Goal: Task Accomplishment & Management: Manage account settings

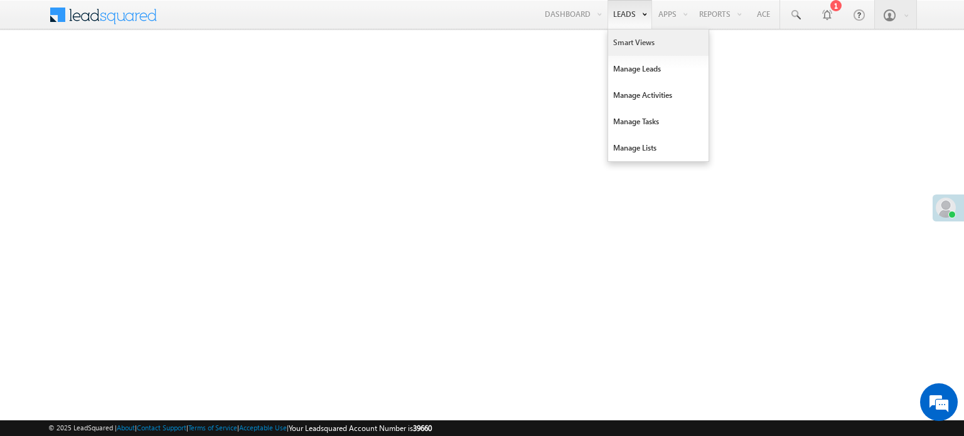
click at [624, 46] on link "Smart Views" at bounding box center [658, 42] width 100 height 26
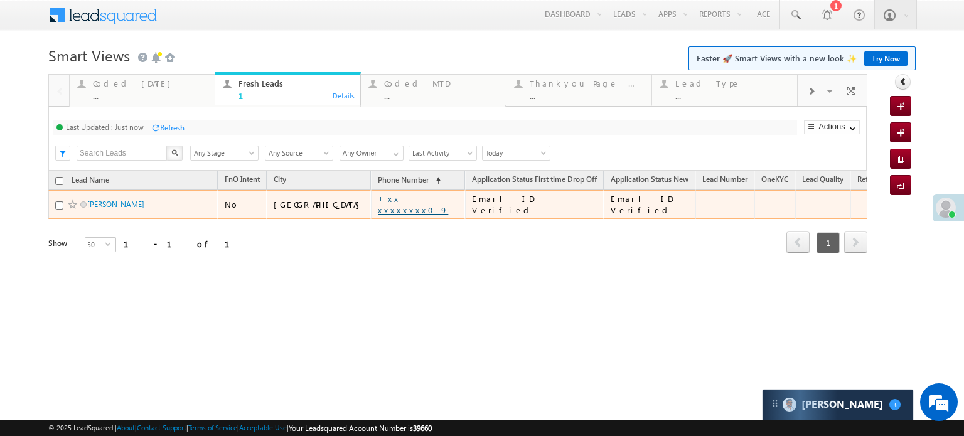
click at [378, 203] on link "+xx-xxxxxxxx09" at bounding box center [413, 204] width 70 height 22
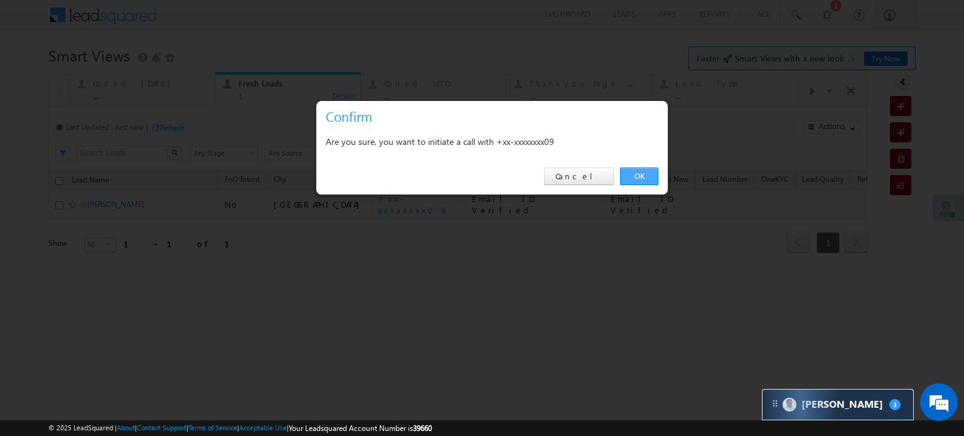
click at [622, 168] on link "OK" at bounding box center [639, 177] width 38 height 18
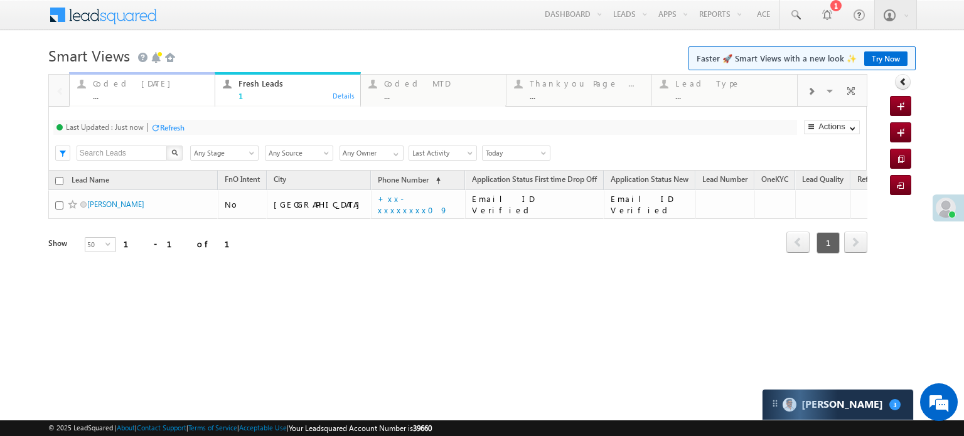
click at [143, 90] on div "Coded Today ..." at bounding box center [150, 88] width 114 height 24
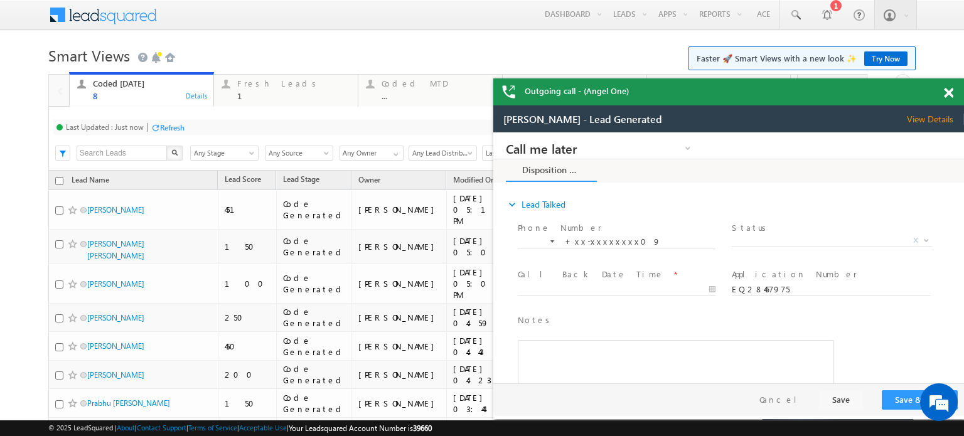
click at [944, 92] on span at bounding box center [948, 93] width 9 height 11
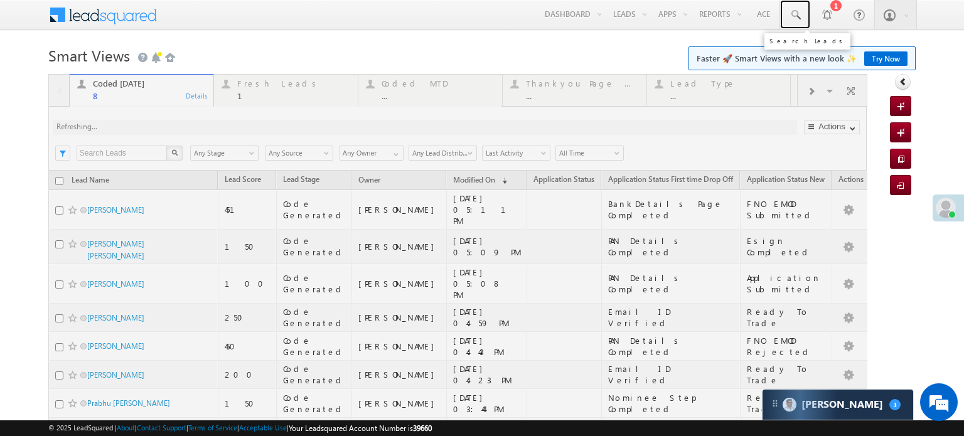
click at [789, 14] on span at bounding box center [795, 15] width 13 height 13
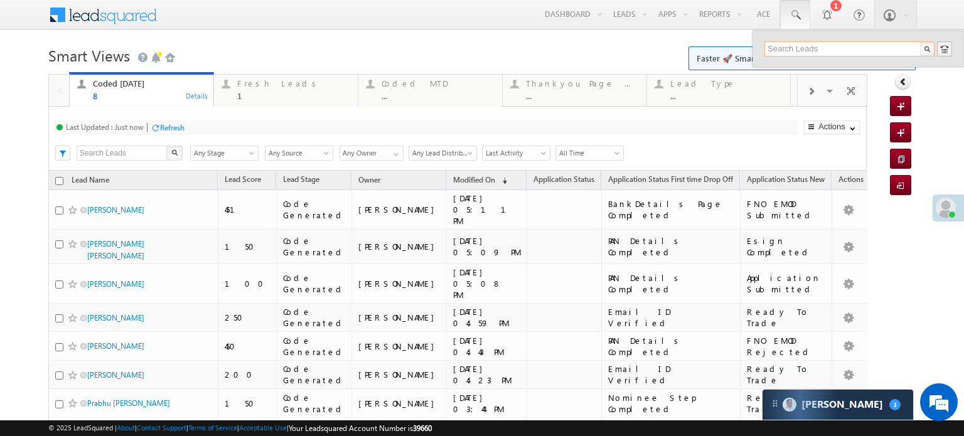
paste input "EQ28376864"
type input "EQ28376864"
click at [841, 75] on div "+xx-xxxxxxxx25" at bounding box center [855, 81] width 168 height 15
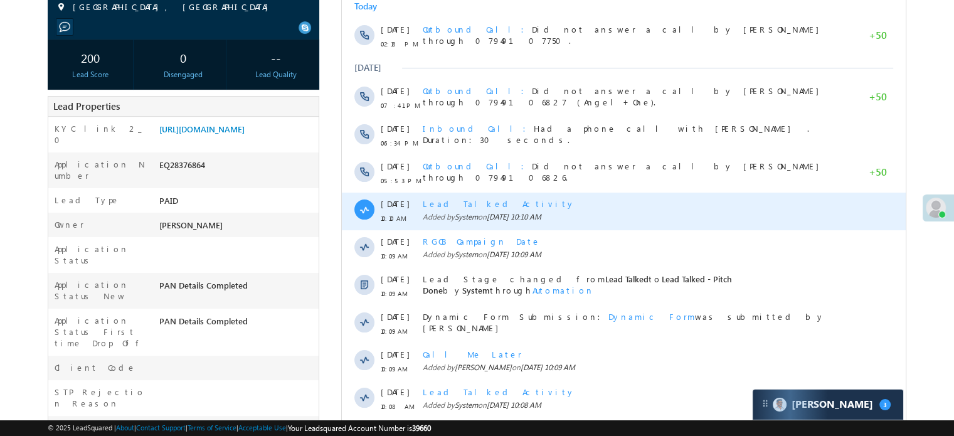
scroll to position [439, 0]
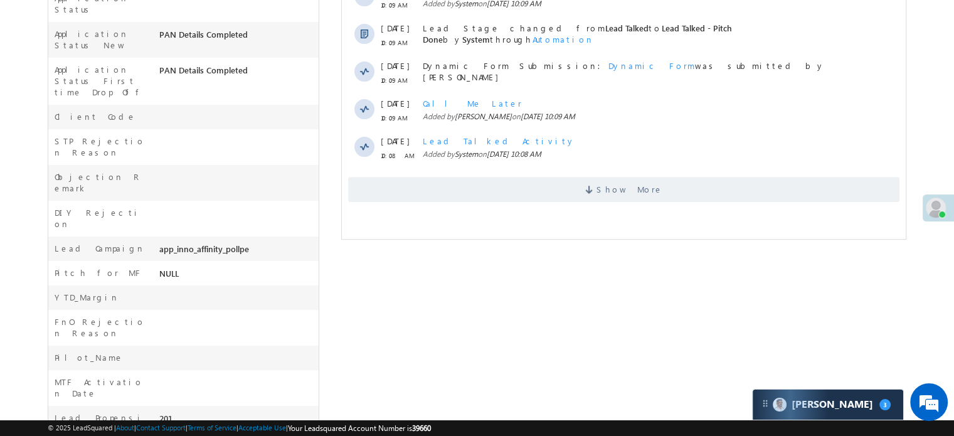
click at [496, 171] on div "Show More" at bounding box center [624, 185] width 564 height 35
click at [503, 179] on span "Show More" at bounding box center [624, 189] width 552 height 25
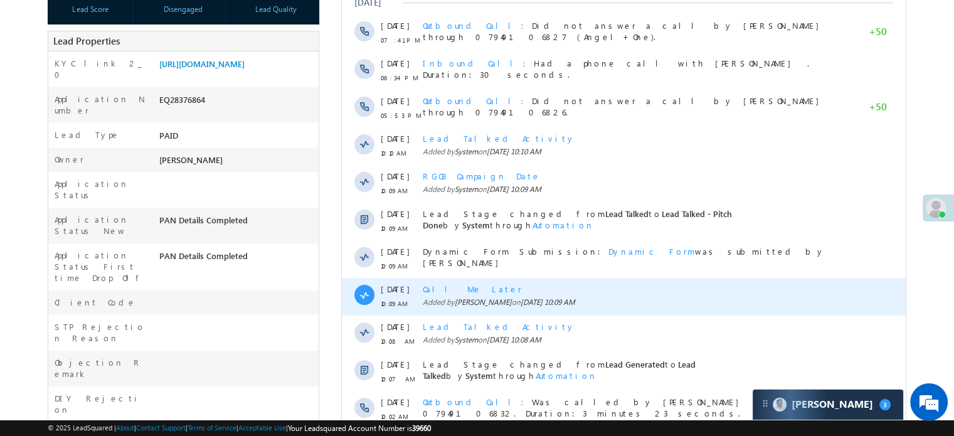
scroll to position [314, 0]
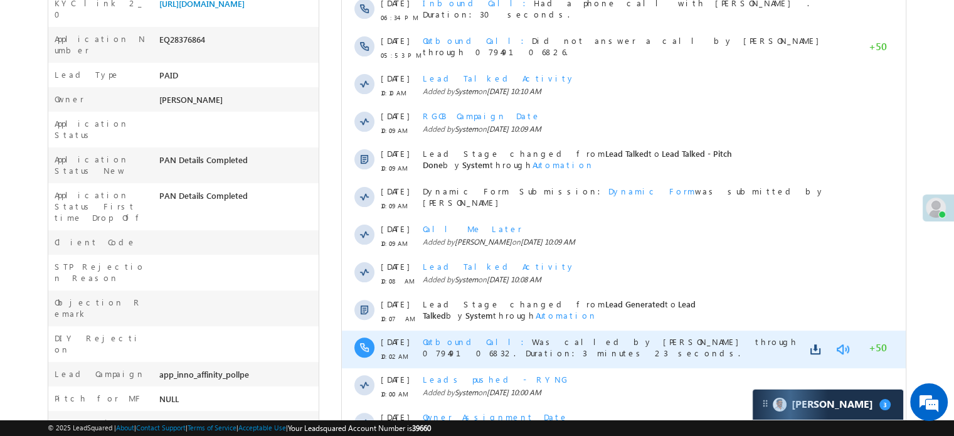
click at [841, 351] on link at bounding box center [842, 349] width 15 height 13
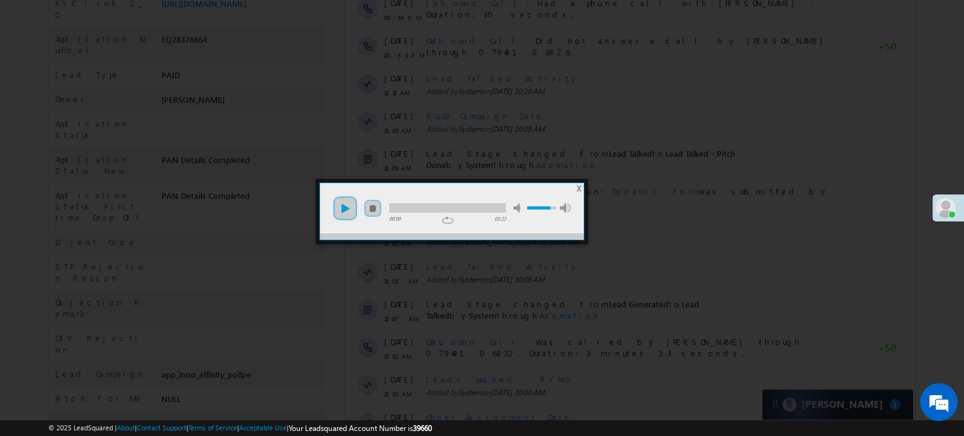
click at [344, 211] on link "play" at bounding box center [345, 208] width 25 height 25
click at [435, 207] on div at bounding box center [447, 207] width 117 height 9
click at [454, 208] on div at bounding box center [447, 207] width 117 height 9
click at [479, 205] on div at bounding box center [447, 207] width 117 height 9
click at [486, 269] on div at bounding box center [482, 218] width 964 height 436
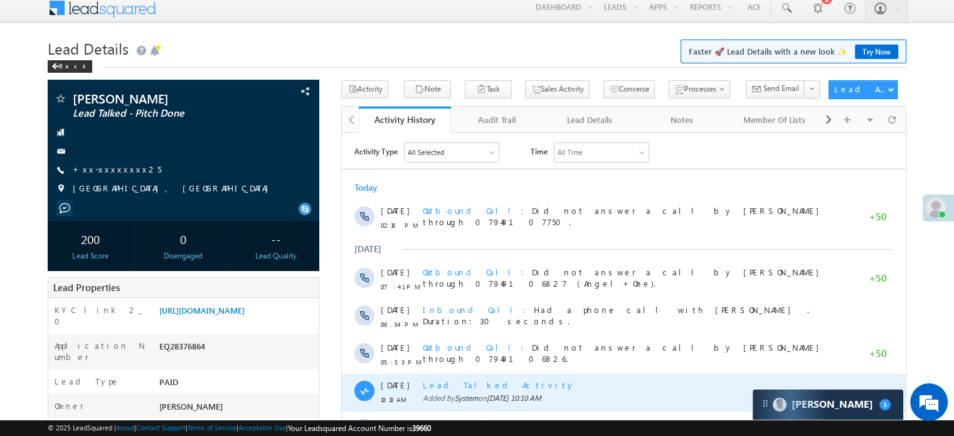
scroll to position [0, 0]
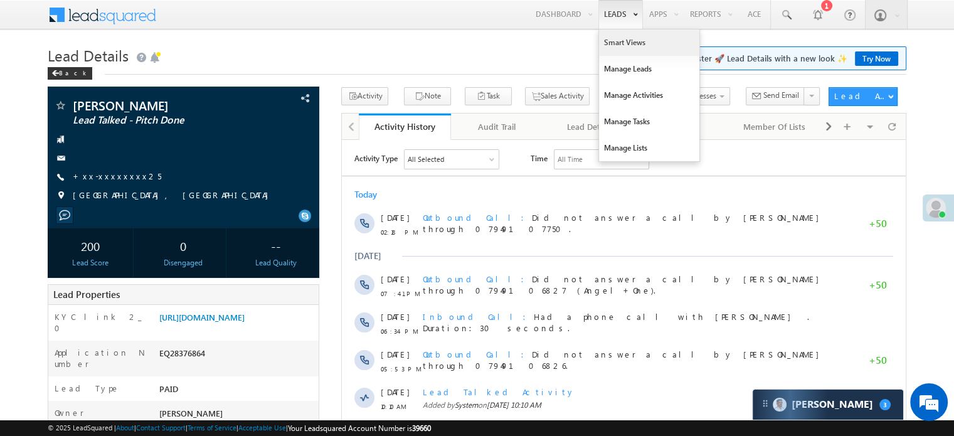
click at [614, 36] on link "Smart Views" at bounding box center [649, 42] width 100 height 26
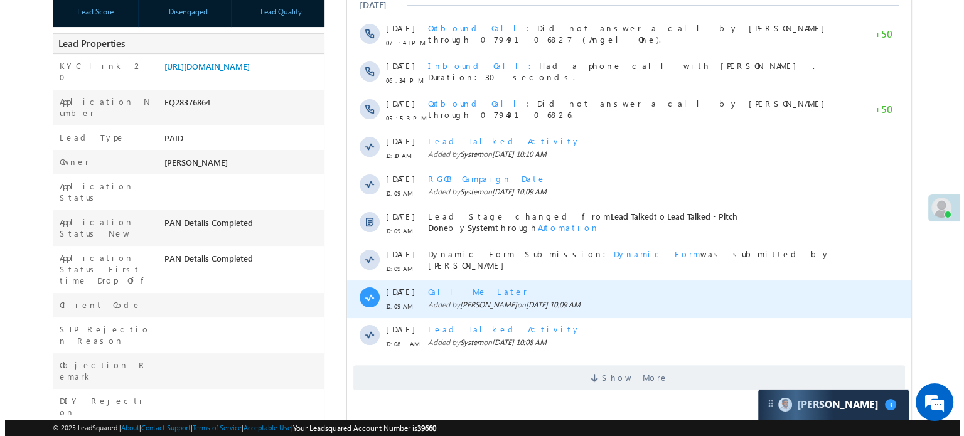
scroll to position [376, 0]
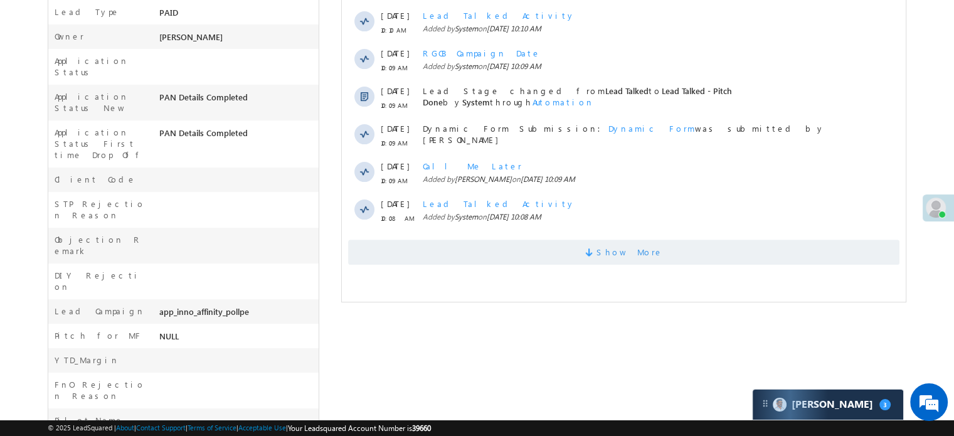
click at [641, 250] on span "Show More" at bounding box center [630, 252] width 67 height 25
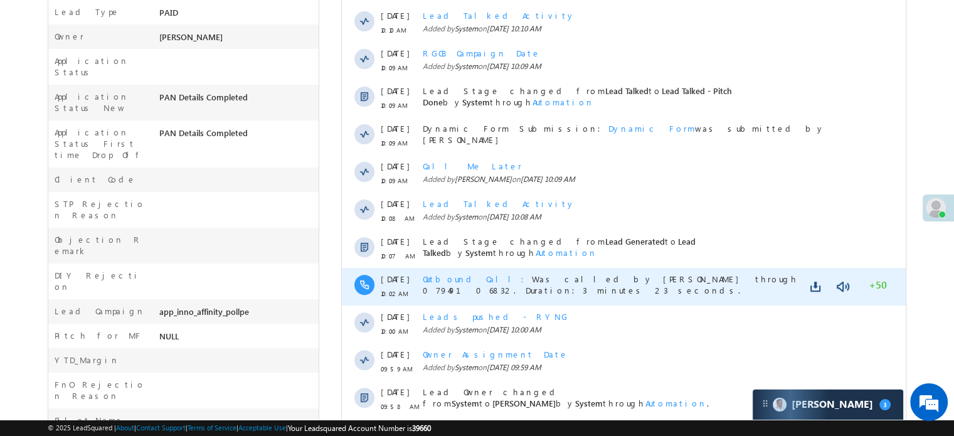
click at [844, 279] on div at bounding box center [829, 287] width 43 height 18
click at [843, 289] on link at bounding box center [842, 286] width 15 height 13
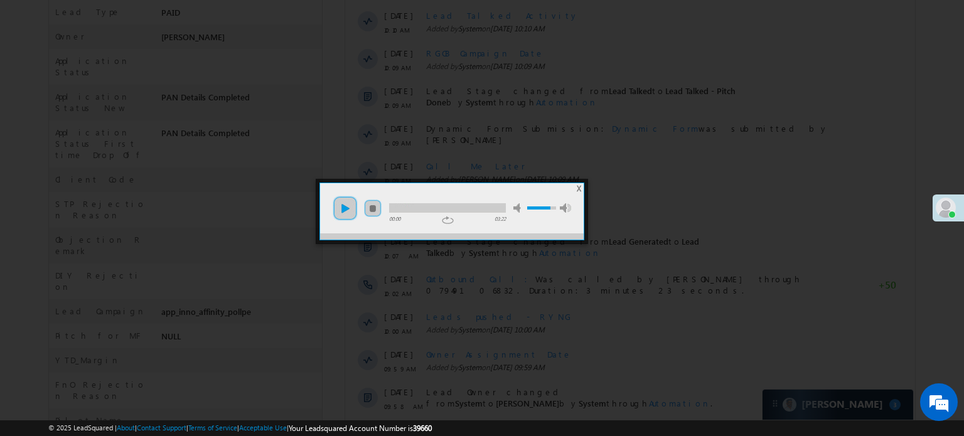
click at [336, 207] on link "play" at bounding box center [345, 208] width 25 height 25
click at [388, 208] on li "mute" at bounding box center [453, 204] width 143 height 17
click at [417, 200] on li "mute" at bounding box center [453, 204] width 143 height 17
click at [414, 206] on div at bounding box center [447, 207] width 117 height 9
click at [427, 213] on ul "play pause stop mute unmute max volume" at bounding box center [452, 202] width 264 height 38
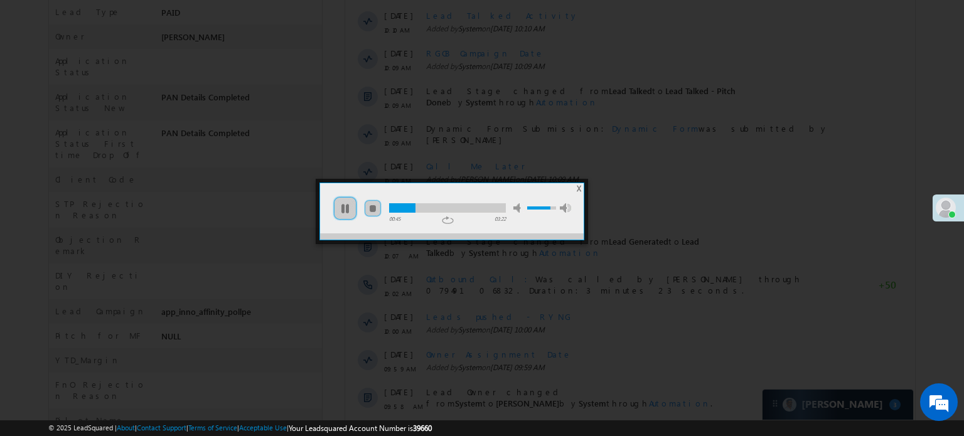
click at [429, 215] on div "00:45 03:22 repeat repeat off" at bounding box center [447, 220] width 117 height 11
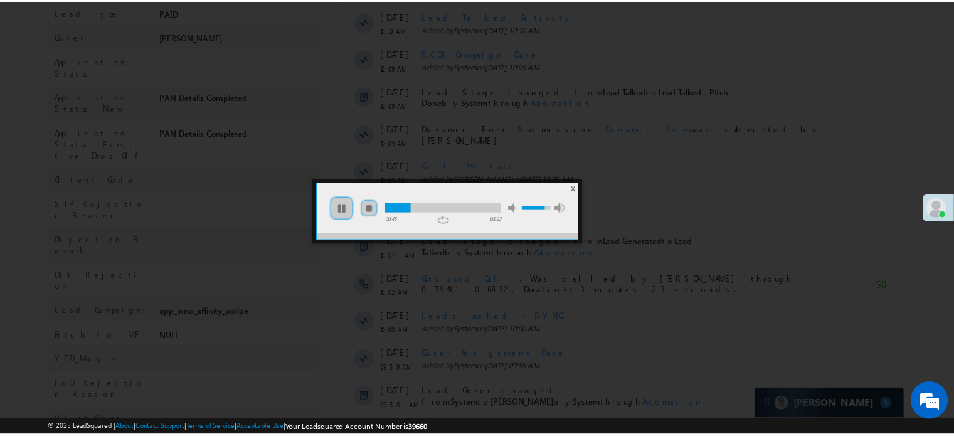
scroll to position [0, 0]
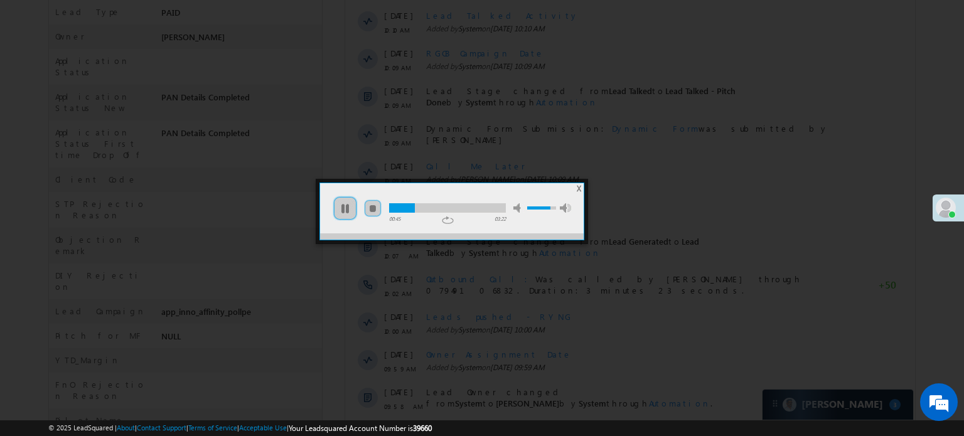
click at [443, 203] on div at bounding box center [447, 207] width 117 height 9
click at [478, 257] on div at bounding box center [482, 218] width 964 height 436
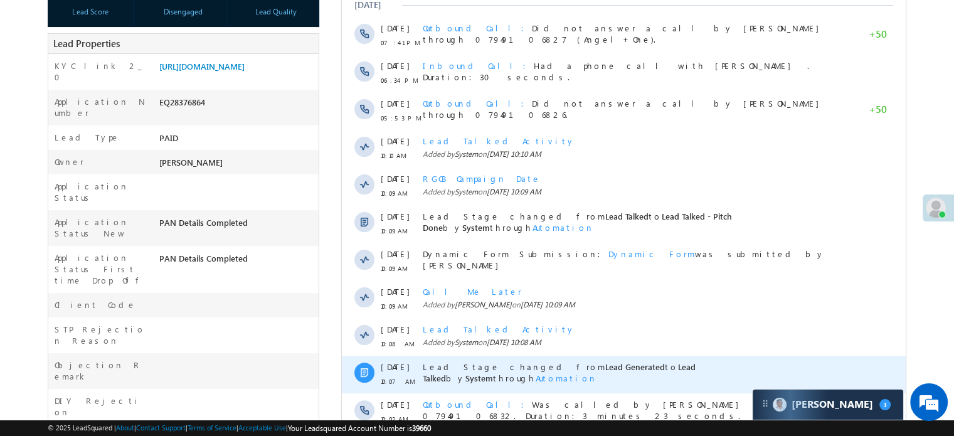
scroll to position [376, 0]
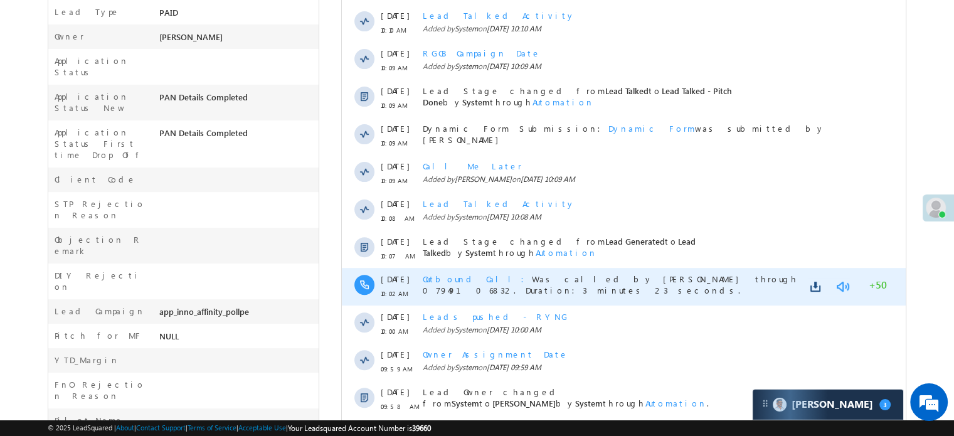
click at [843, 286] on link at bounding box center [842, 286] width 15 height 13
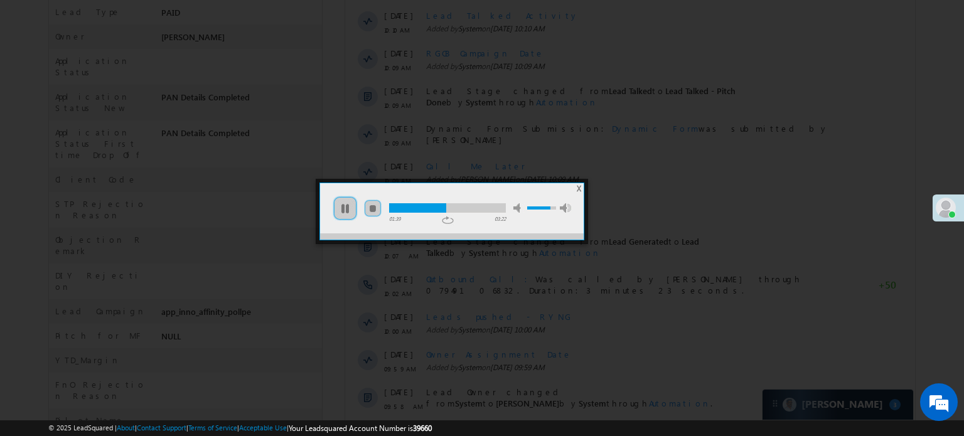
click at [432, 208] on div at bounding box center [417, 207] width 57 height 9
click at [476, 246] on div at bounding box center [482, 218] width 964 height 436
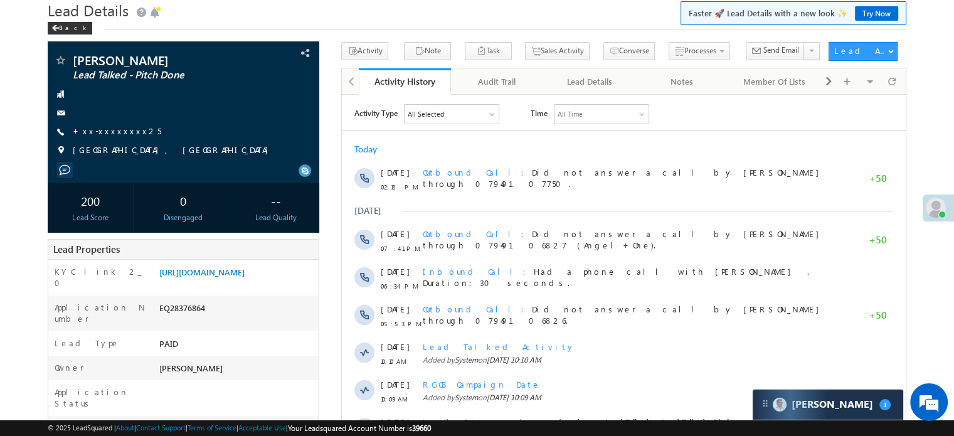
scroll to position [0, 0]
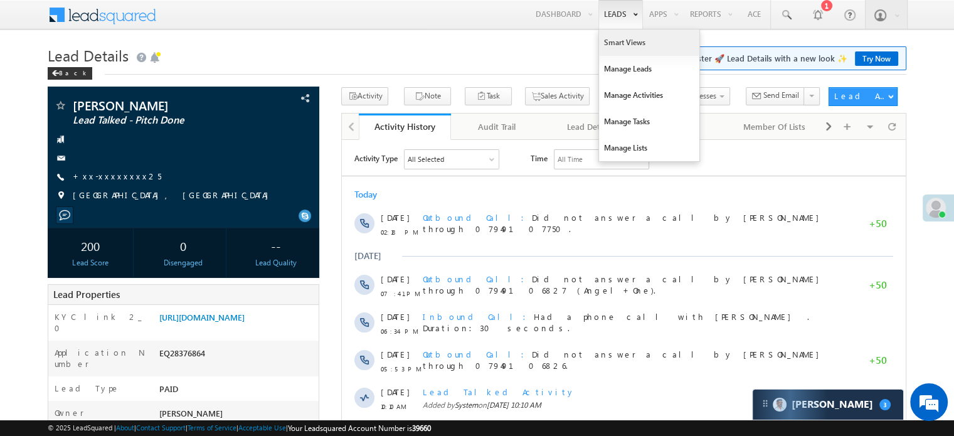
click at [616, 39] on link "Smart Views" at bounding box center [649, 42] width 100 height 26
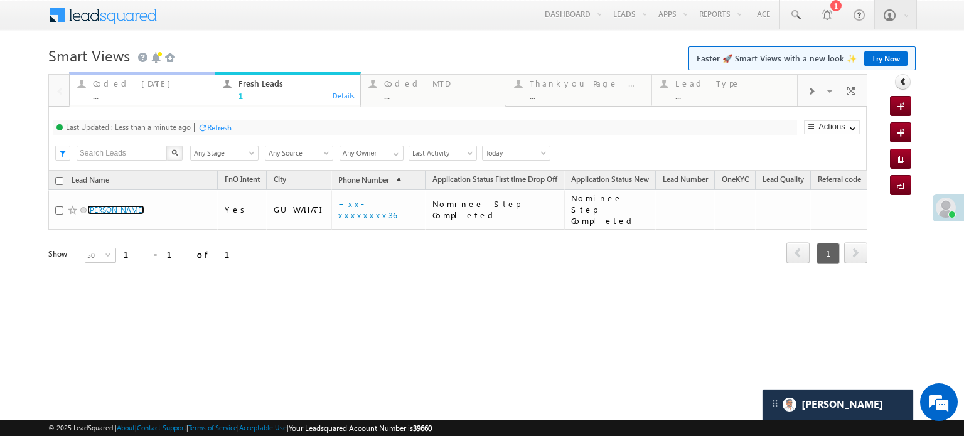
click at [107, 91] on div "..." at bounding box center [150, 95] width 114 height 9
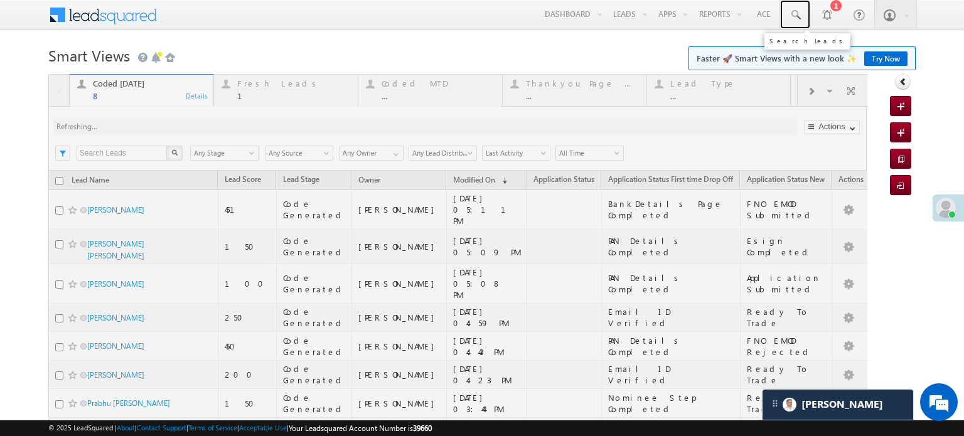
click at [789, 14] on span at bounding box center [795, 15] width 13 height 13
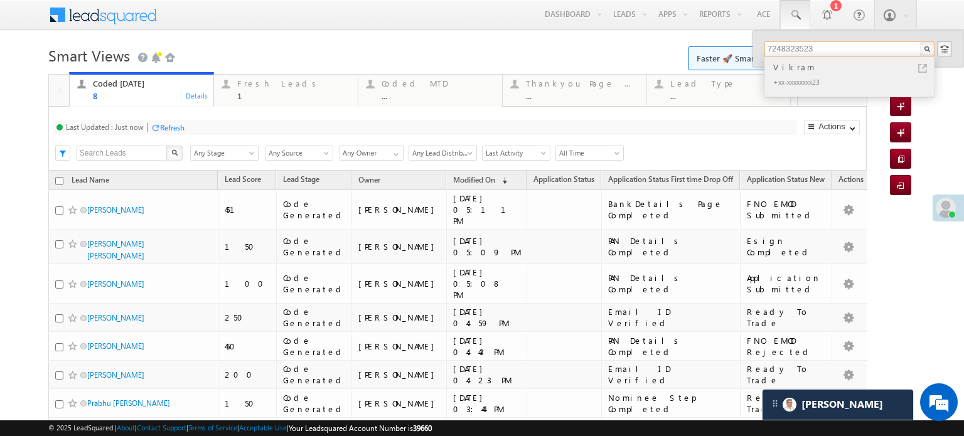
type input "7248323523"
click at [846, 78] on div "+xx-xxxxxxxx23" at bounding box center [855, 81] width 168 height 15
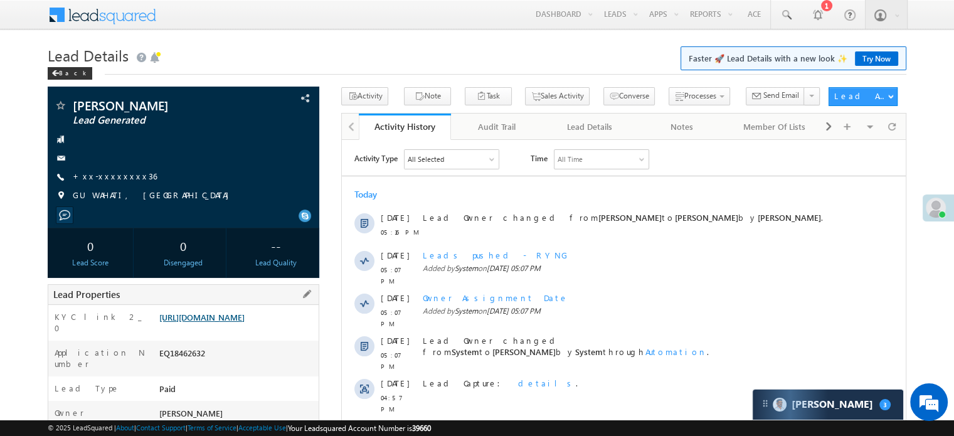
click at [244, 323] on link "[URL][DOMAIN_NAME]" at bounding box center [201, 317] width 85 height 11
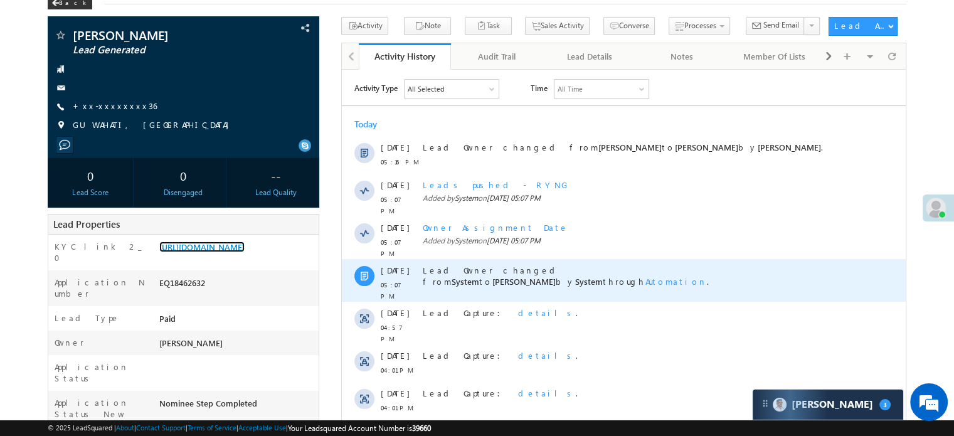
scroll to position [63, 0]
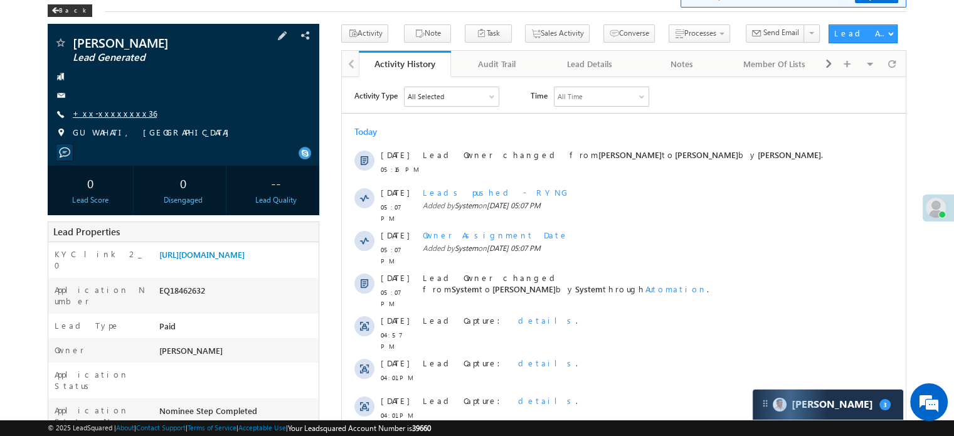
click at [114, 117] on link "+xx-xxxxxxxx36" at bounding box center [115, 113] width 84 height 11
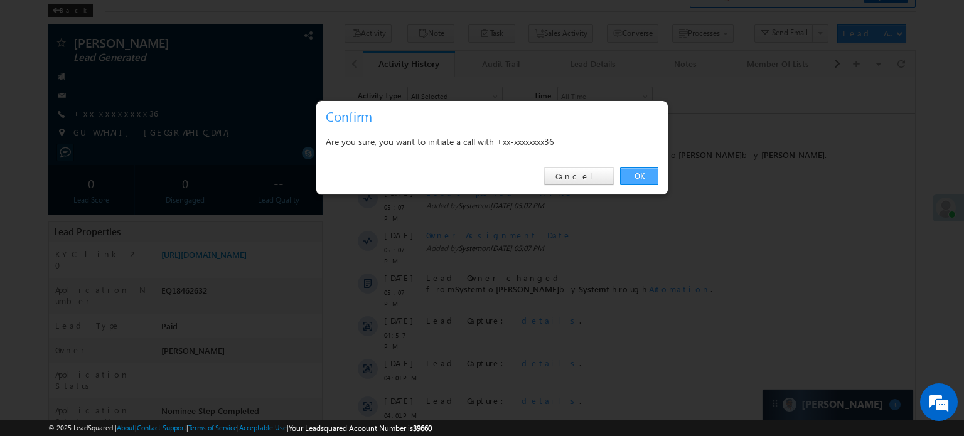
click at [648, 171] on link "OK" at bounding box center [639, 177] width 38 height 18
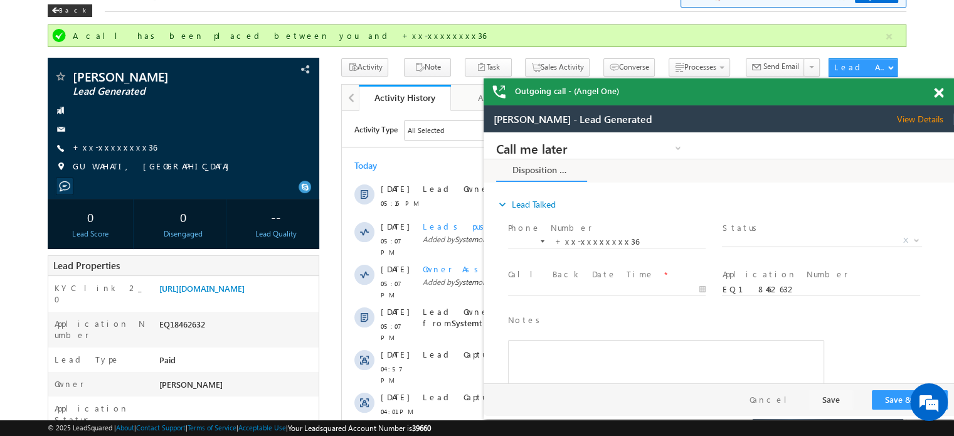
scroll to position [0, 0]
click at [0, 0] on link "+xx-xxxxxxxx36" at bounding box center [0, 0] width 0 height 0
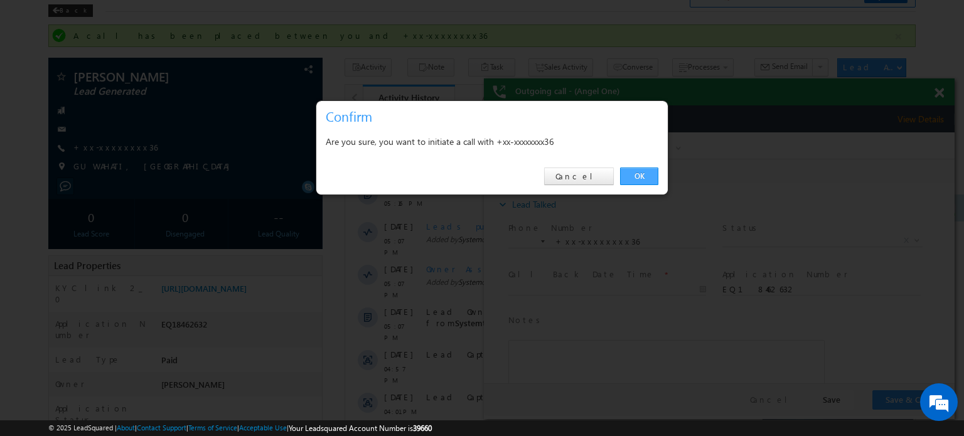
click at [639, 169] on link "OK" at bounding box center [639, 177] width 38 height 18
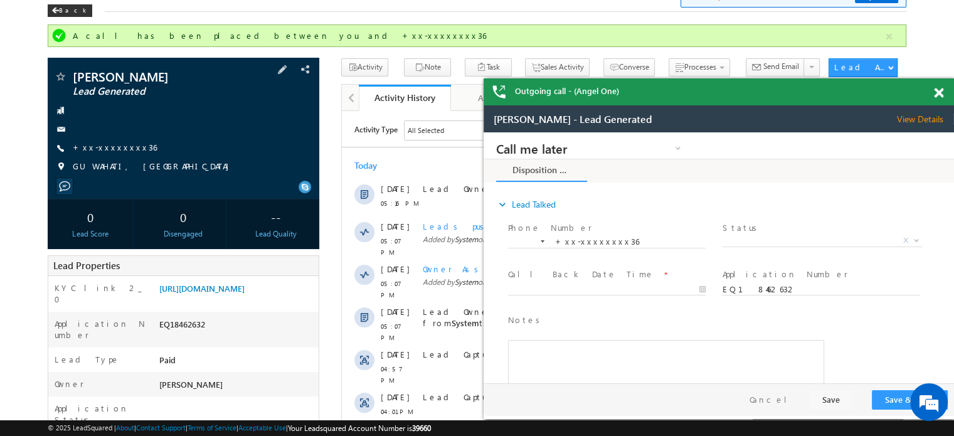
click at [0, 0] on span "+xx-xxxxxxxx36" at bounding box center [0, 0] width 0 height 0
click at [0, 0] on link "+xx-xxxxxxxx36" at bounding box center [0, 0] width 0 height 0
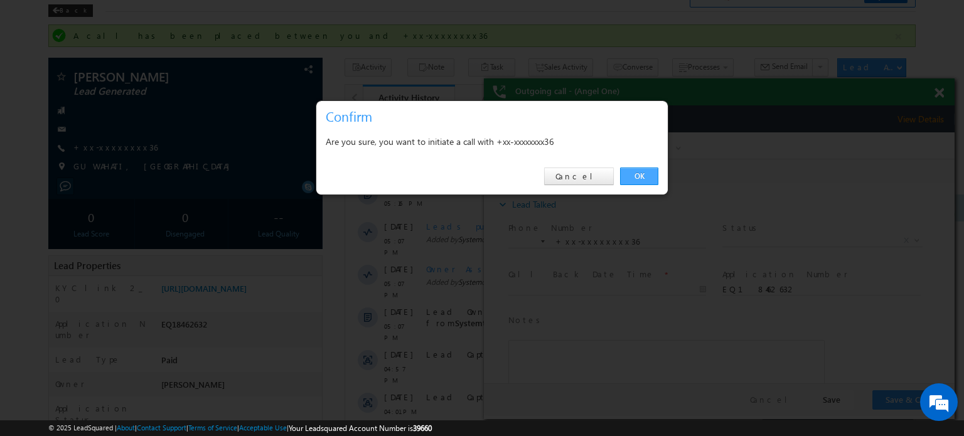
click at [633, 182] on link "OK" at bounding box center [639, 177] width 38 height 18
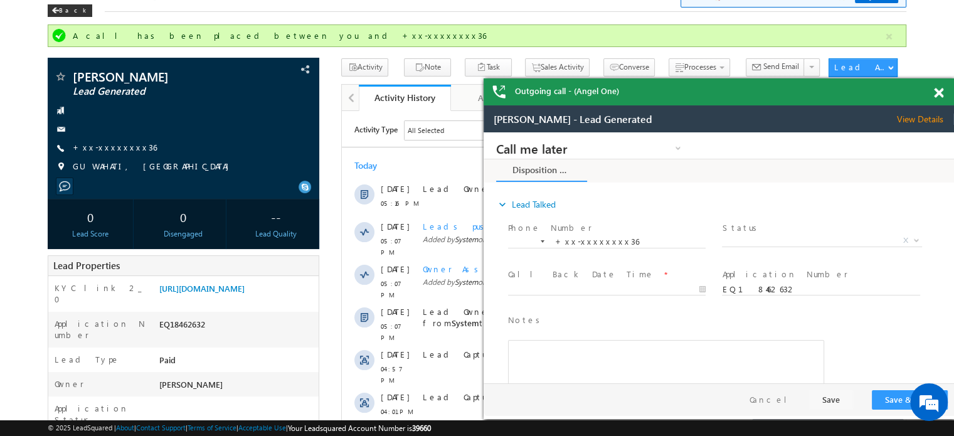
click at [937, 90] on span at bounding box center [938, 93] width 9 height 11
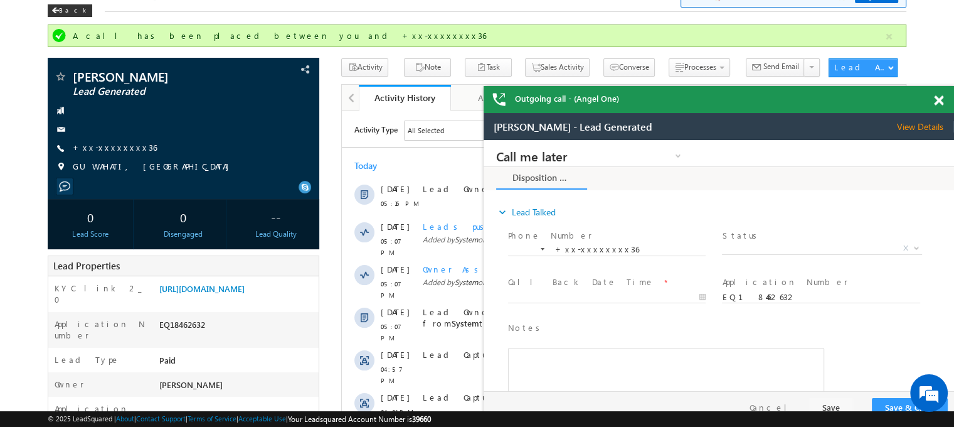
drag, startPoint x: 1368, startPoint y: 230, endPoint x: 819, endPoint y: 117, distance: 559.9
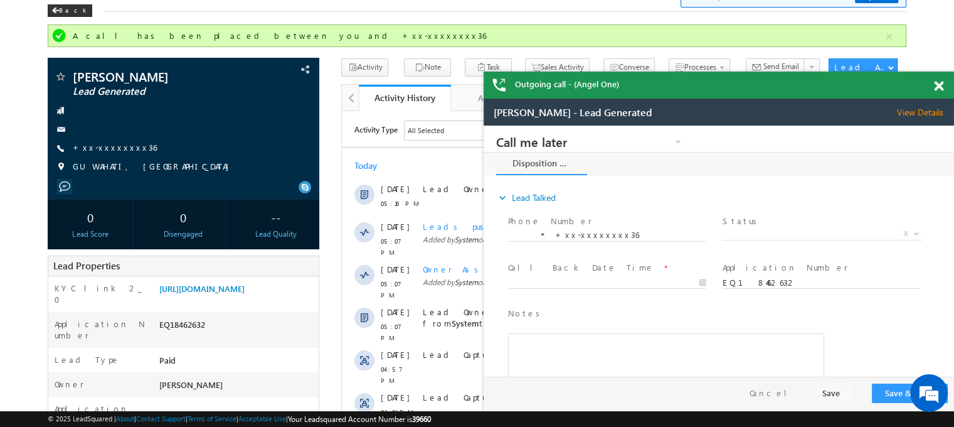
click at [938, 92] on div at bounding box center [945, 84] width 17 height 24
click at [938, 88] on span at bounding box center [938, 86] width 9 height 11
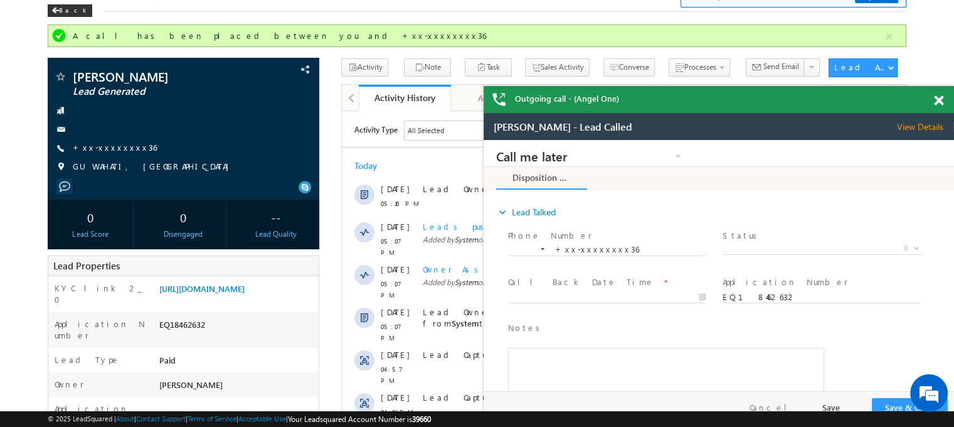
drag, startPoint x: 913, startPoint y: 130, endPoint x: 785, endPoint y: 112, distance: 129.2
click at [785, 112] on div "Outgoing call - (Angel One)" at bounding box center [719, 257] width 471 height 343
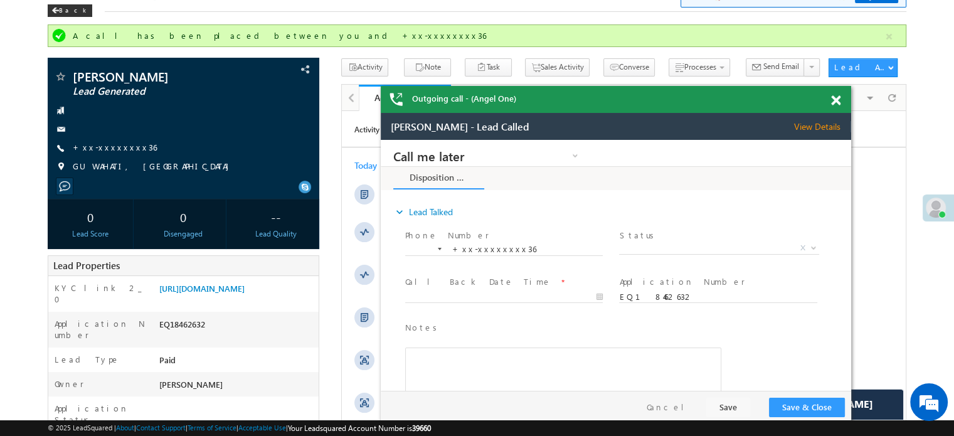
click at [826, 100] on div "Outgoing call - (Angel One)" at bounding box center [616, 99] width 471 height 27
click at [837, 103] on span at bounding box center [835, 100] width 9 height 11
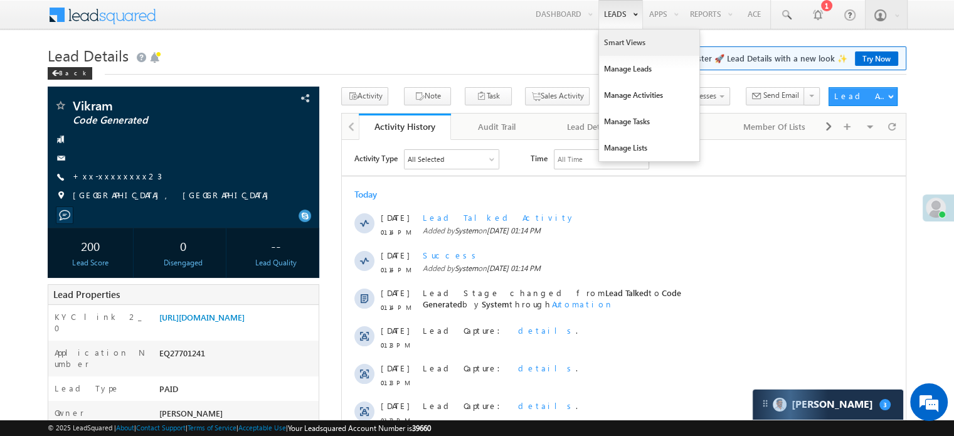
click at [623, 48] on link "Smart Views" at bounding box center [649, 42] width 100 height 26
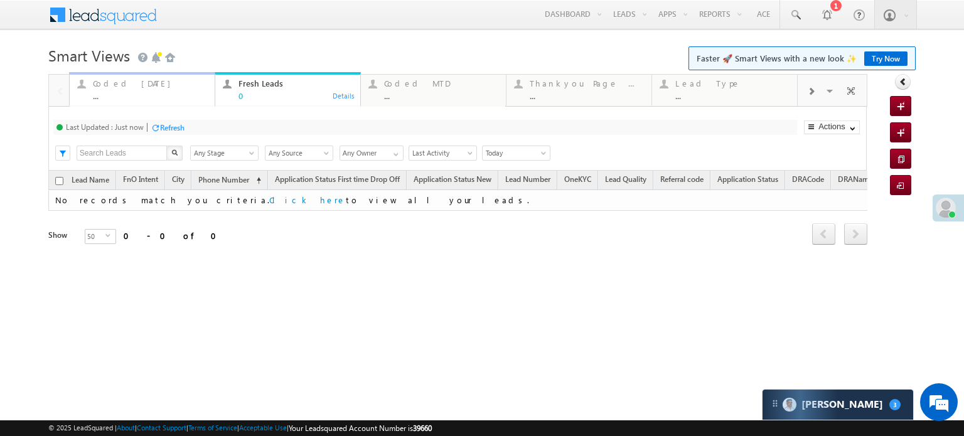
click at [118, 87] on div "Coded [DATE]" at bounding box center [150, 83] width 114 height 10
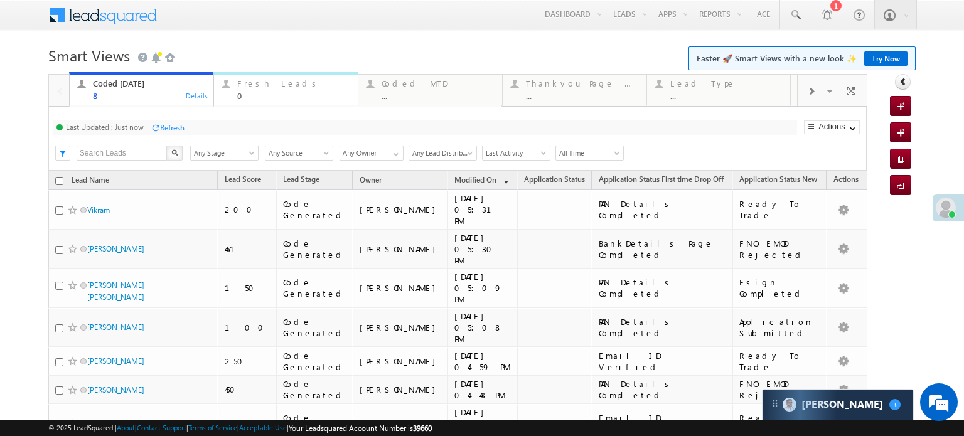
click at [243, 87] on div "Fresh Leads" at bounding box center [293, 83] width 113 height 10
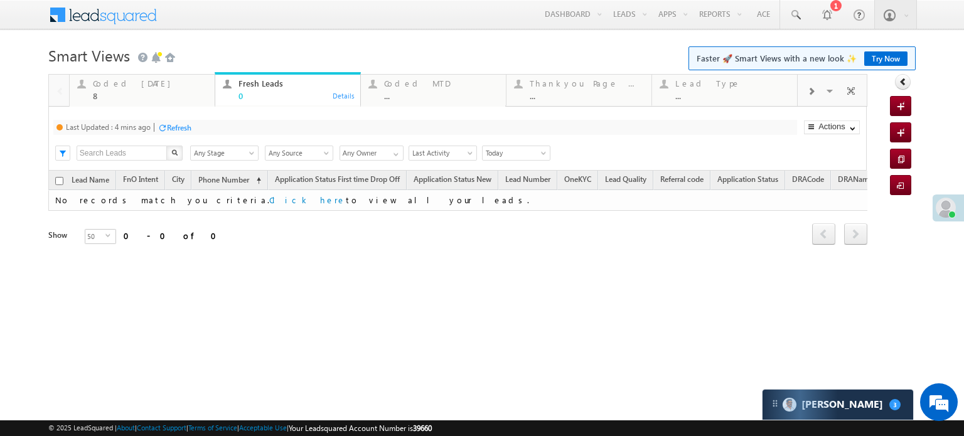
click at [175, 125] on div "Refresh" at bounding box center [179, 127] width 24 height 9
click at [153, 92] on div "8" at bounding box center [150, 95] width 114 height 9
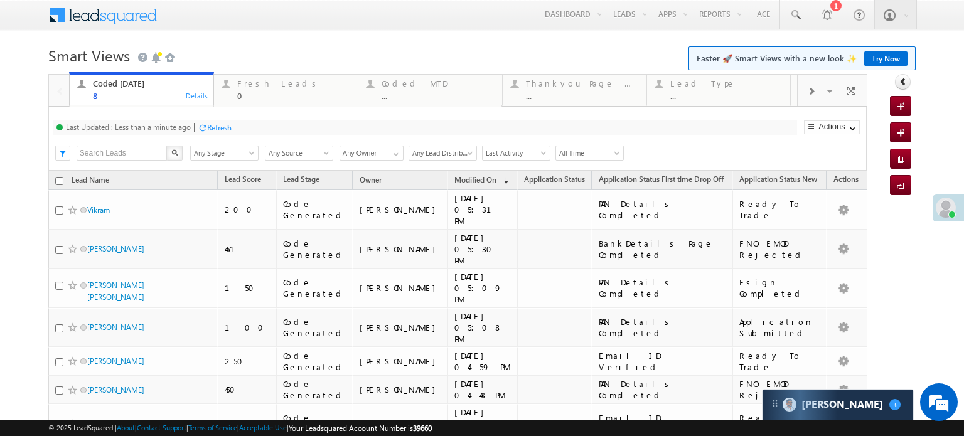
click at [216, 132] on div "Refresh" at bounding box center [219, 127] width 24 height 9
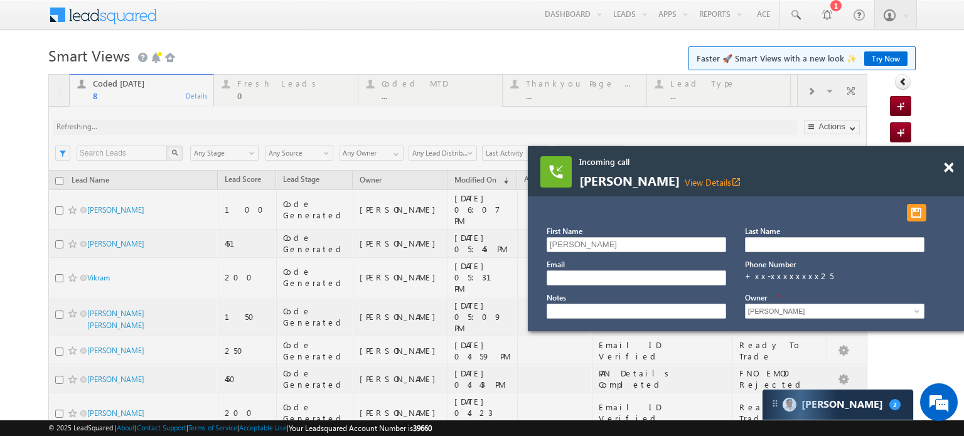
scroll to position [6460, 0]
click at [944, 160] on div "Incoming call SWaran Singh View Details open_in_new" at bounding box center [746, 171] width 436 height 50
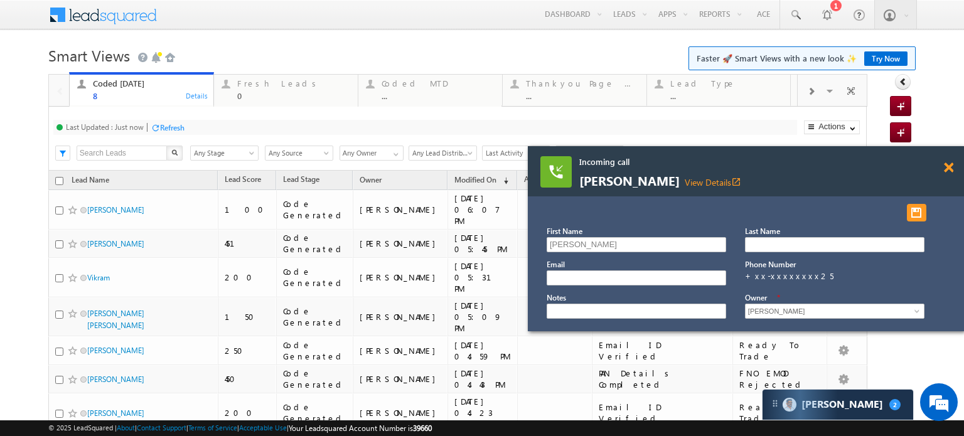
click at [948, 166] on span at bounding box center [948, 168] width 9 height 11
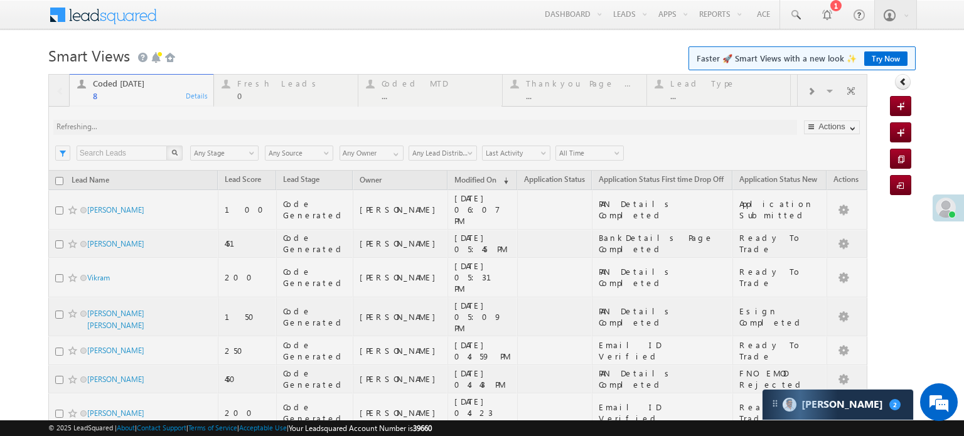
click at [221, 136] on div at bounding box center [457, 302] width 819 height 457
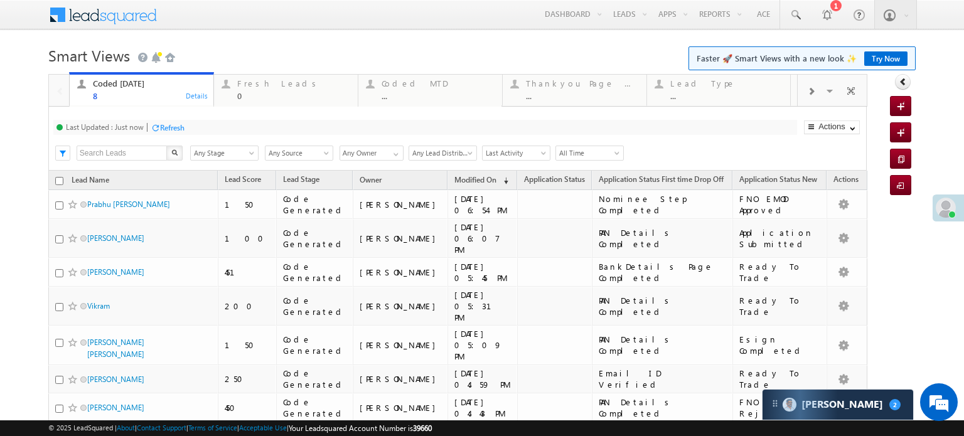
click at [156, 125] on div at bounding box center [155, 127] width 9 height 9
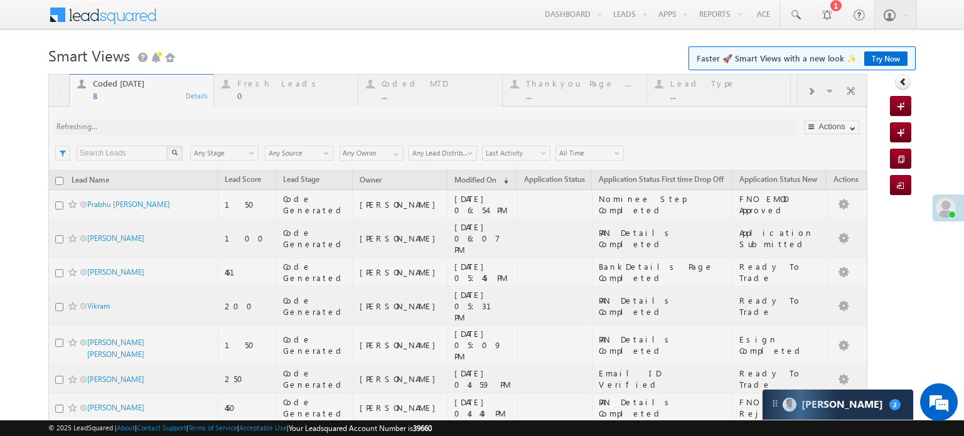
click at [187, 130] on div at bounding box center [457, 302] width 819 height 457
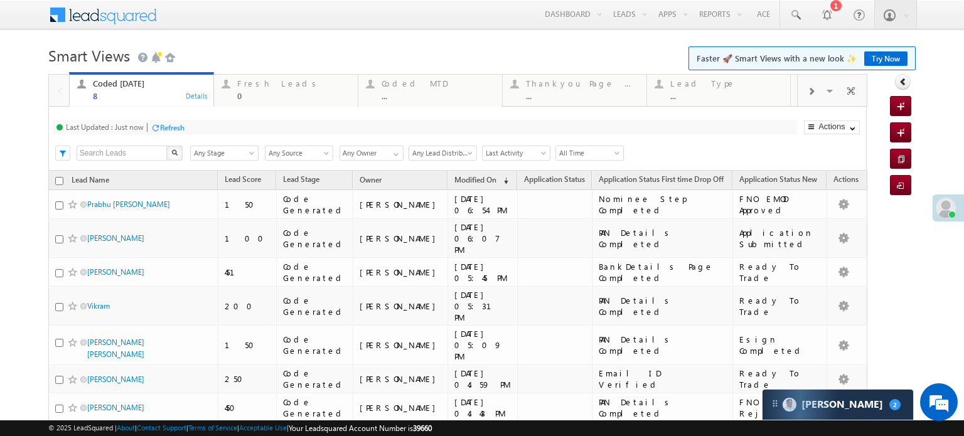
click at [184, 132] on div "Refresh" at bounding box center [172, 127] width 24 height 9
click at [178, 133] on div "Refresh" at bounding box center [168, 127] width 34 height 12
click at [178, 134] on div "Coded Today 8 Details Fresh Leads 0 Details Coded MTD ... Details Thankyou Page…" at bounding box center [457, 302] width 819 height 457
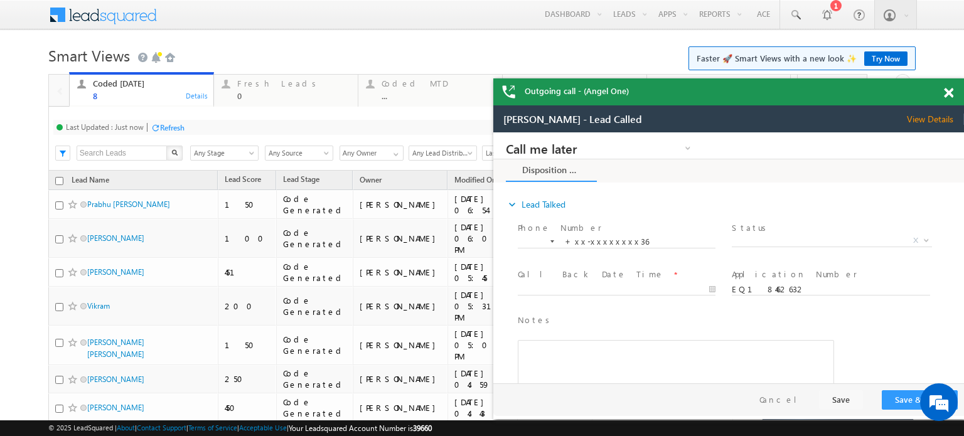
scroll to position [0, 0]
click at [949, 90] on span at bounding box center [948, 93] width 9 height 11
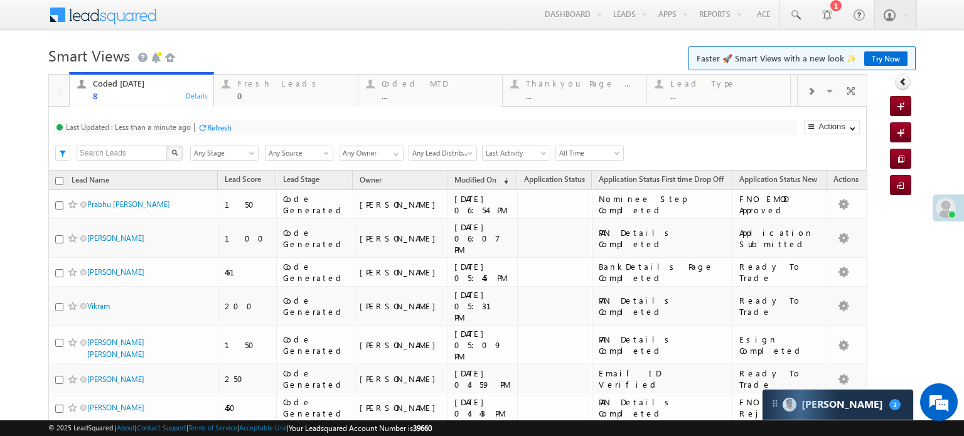
click at [229, 124] on div "Refresh" at bounding box center [219, 127] width 24 height 9
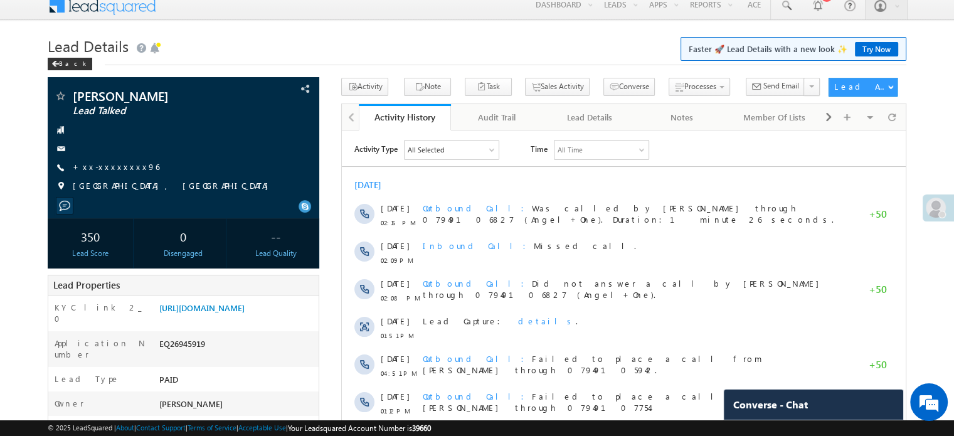
scroll to position [9, 0]
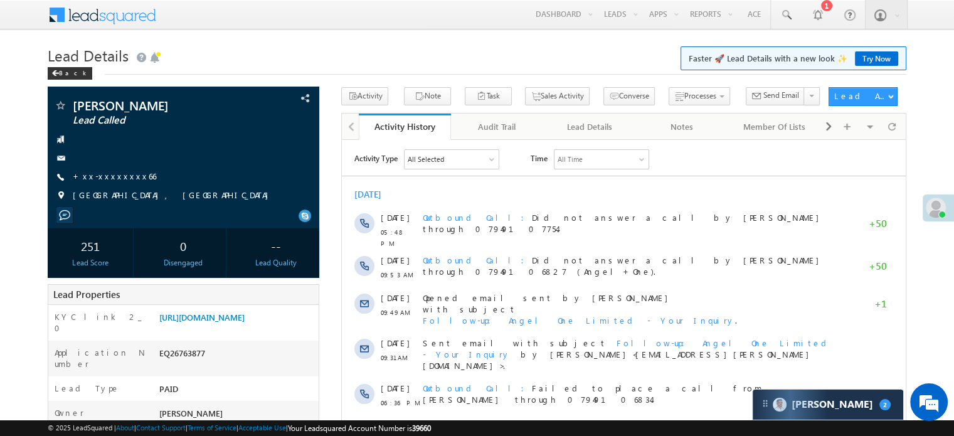
scroll to position [6460, 0]
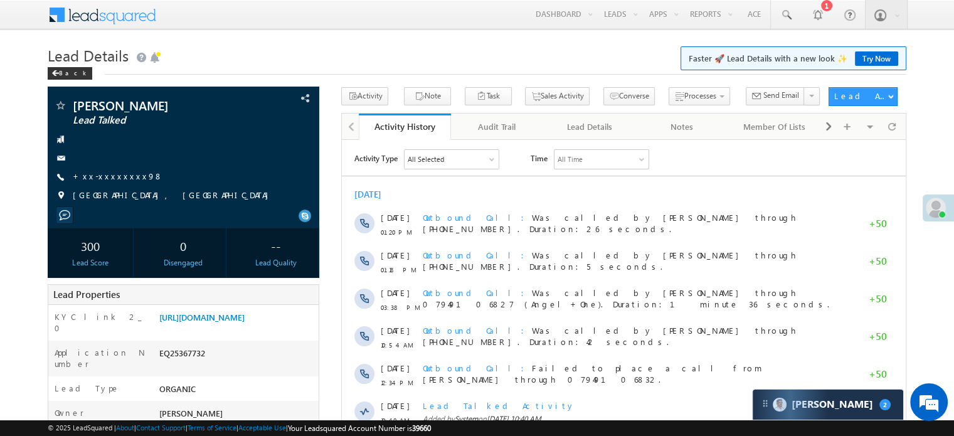
scroll to position [6460, 0]
